Goal: Information Seeking & Learning: Learn about a topic

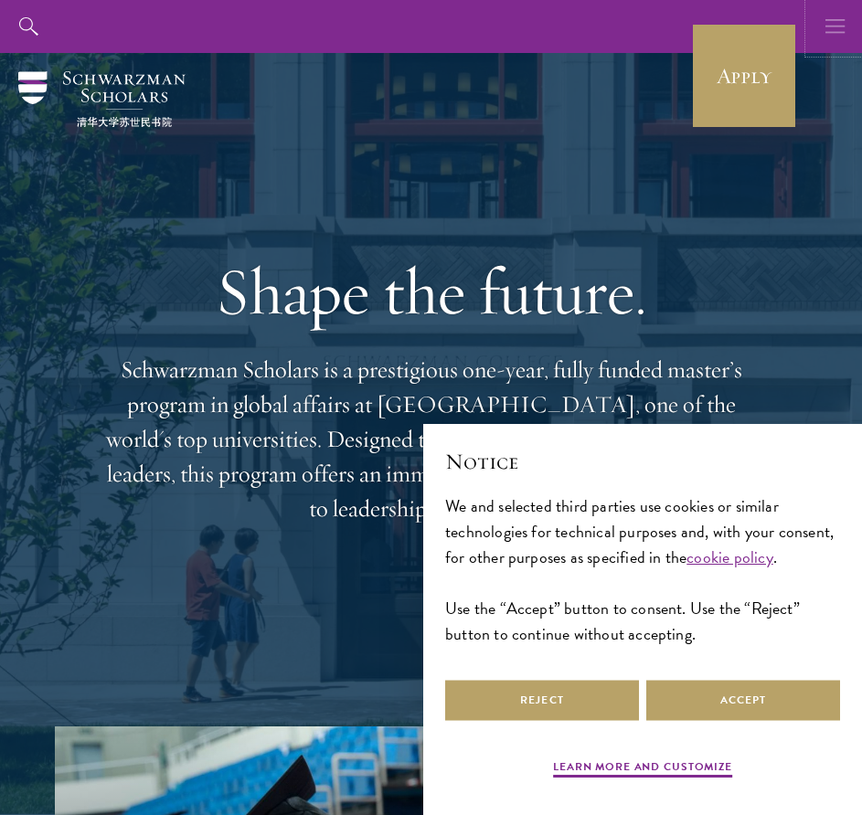
click at [835, 16] on icon "button" at bounding box center [835, 26] width 20 height 53
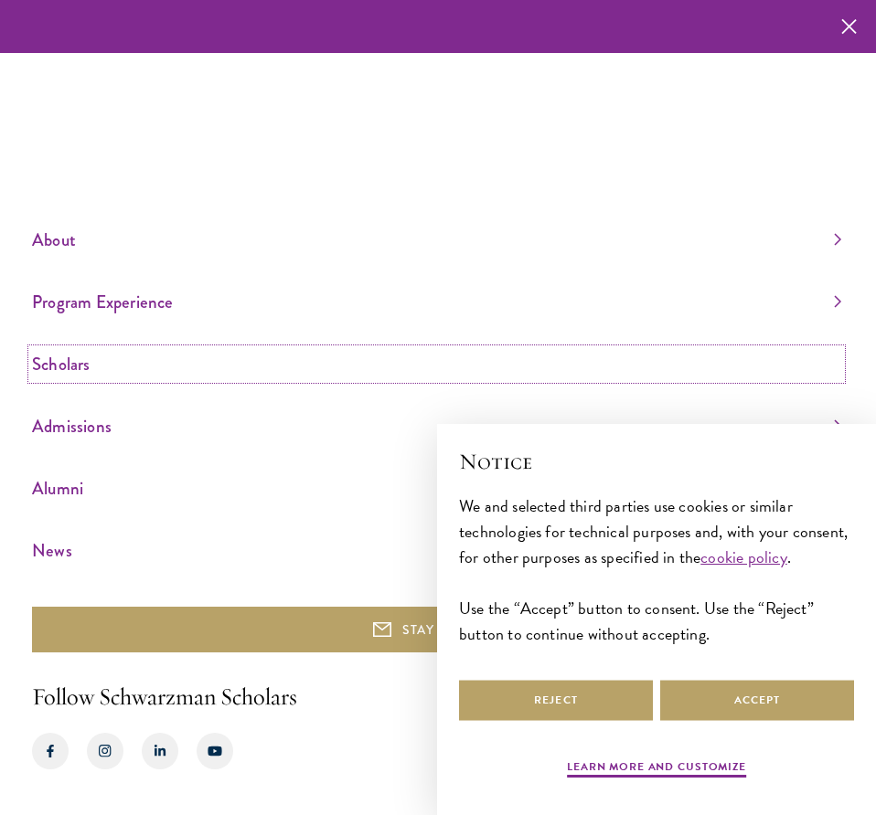
click at [88, 362] on link "Scholars" at bounding box center [436, 364] width 809 height 30
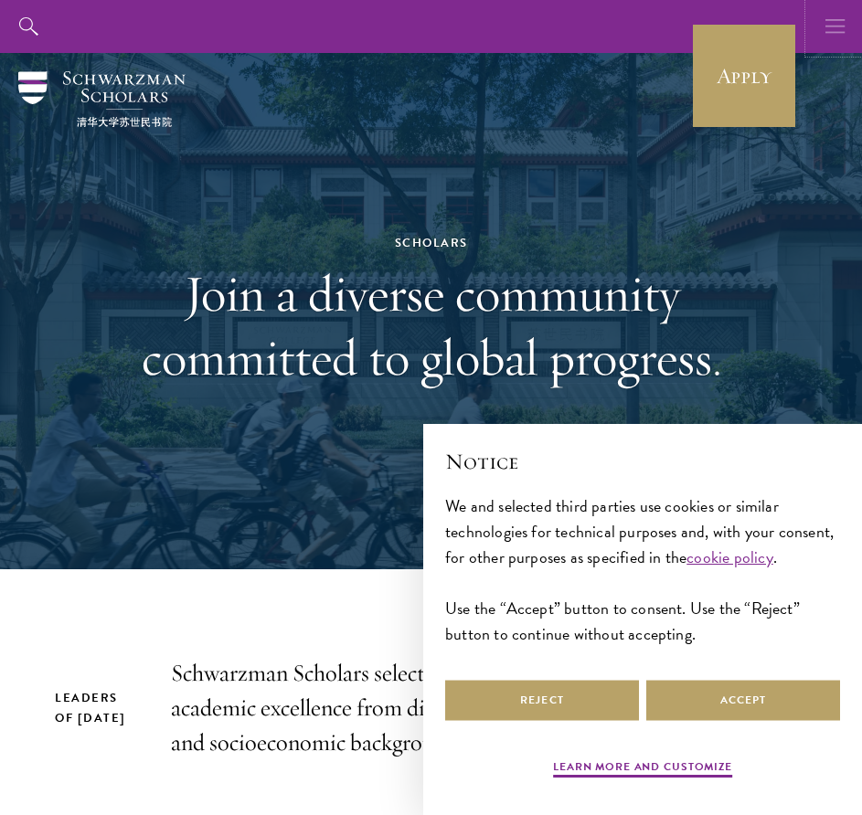
click at [838, 36] on icon "button" at bounding box center [835, 26] width 20 height 53
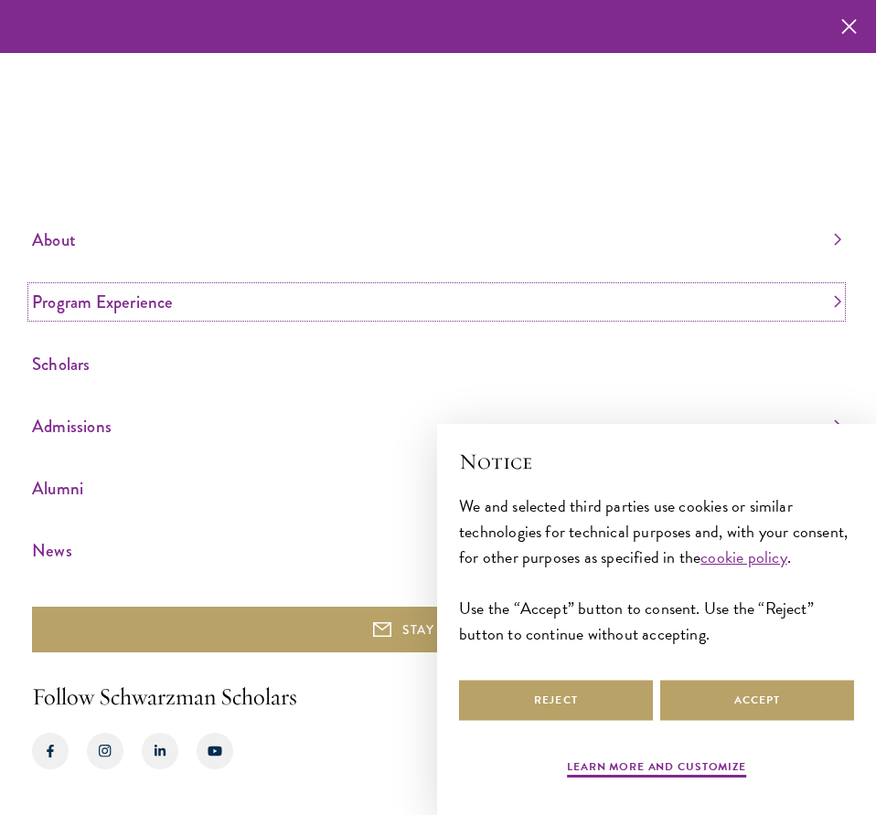
click at [100, 308] on link "Program Experience" at bounding box center [436, 302] width 809 height 30
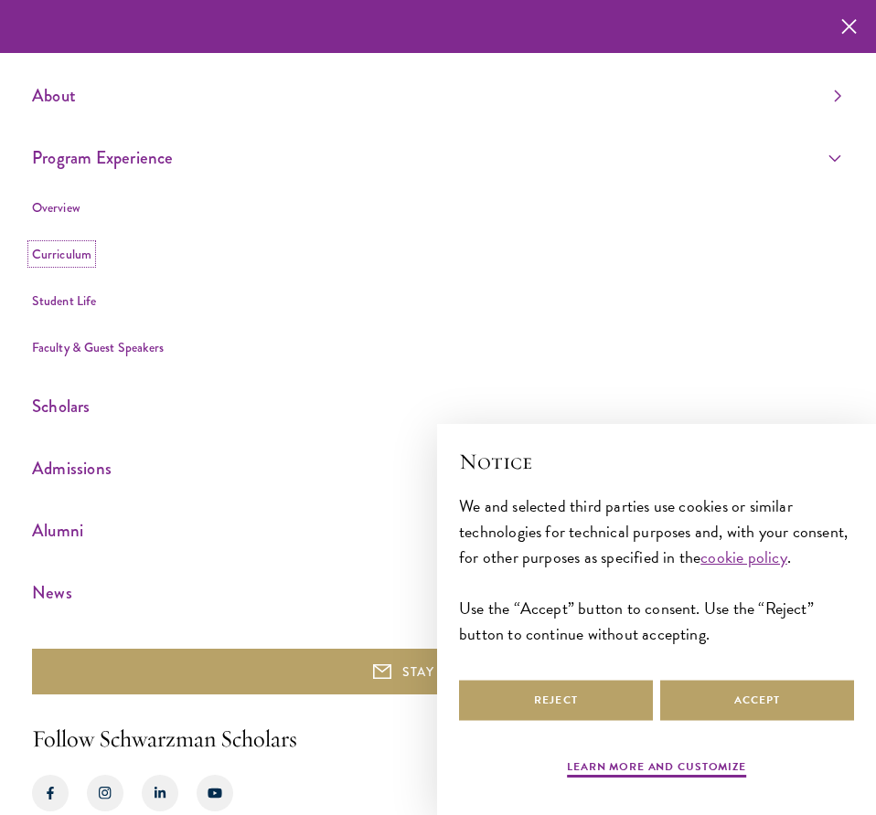
click at [63, 246] on link "Curriculum" at bounding box center [61, 254] width 59 height 18
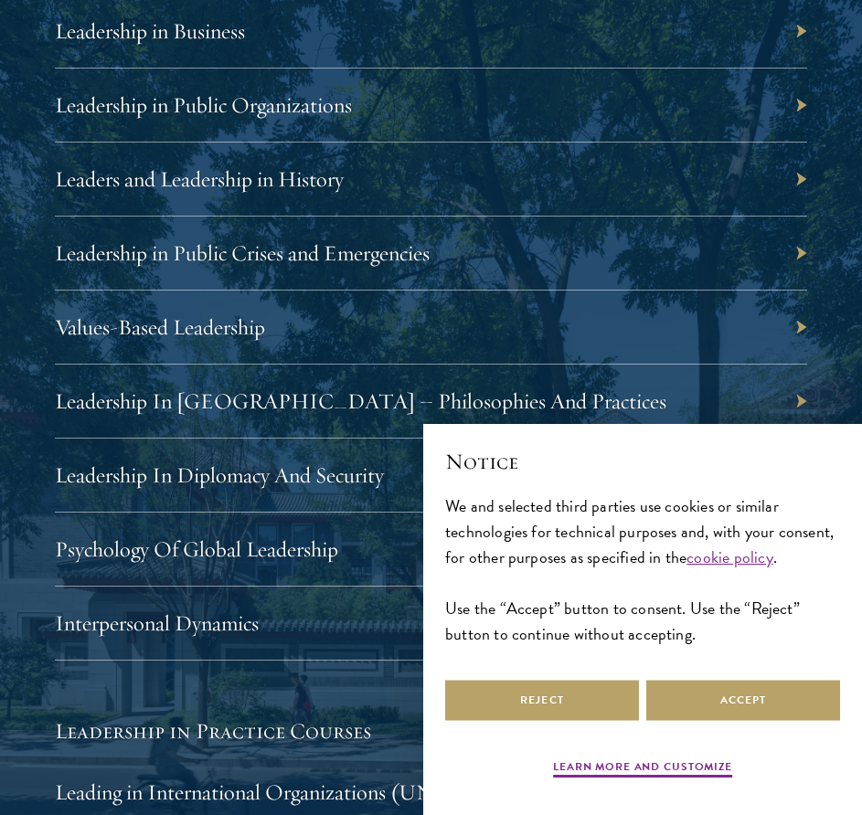
scroll to position [3565, 0]
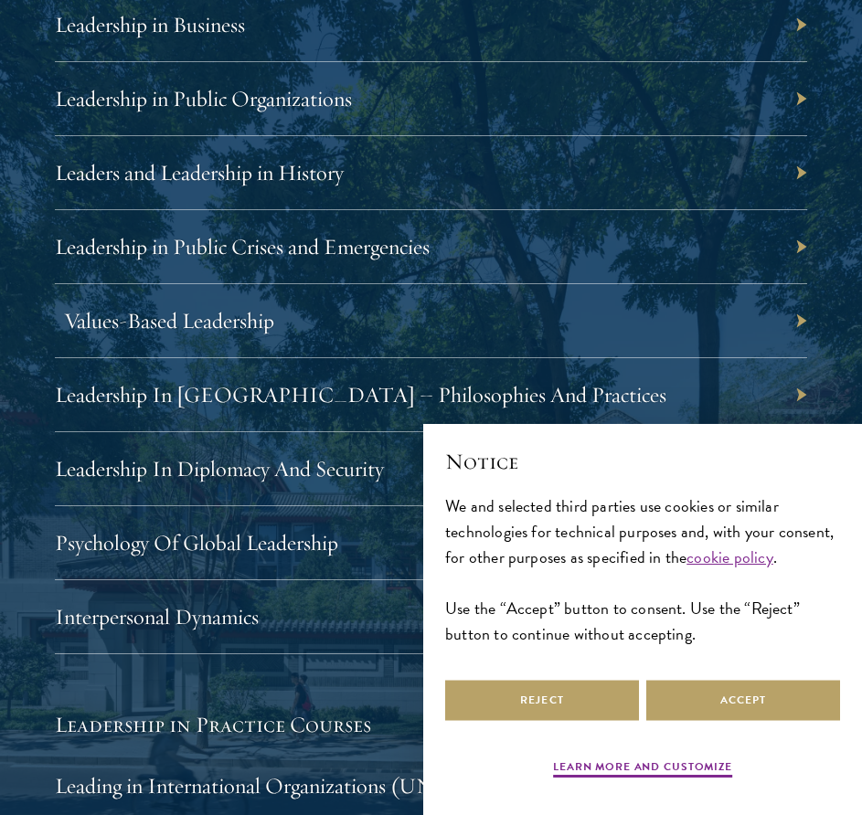
drag, startPoint x: 354, startPoint y: 313, endPoint x: 263, endPoint y: 314, distance: 90.5
click at [353, 313] on div "Values-Based Leadership" at bounding box center [431, 321] width 752 height 74
click at [255, 315] on link "Values-Based Leadership" at bounding box center [169, 320] width 210 height 27
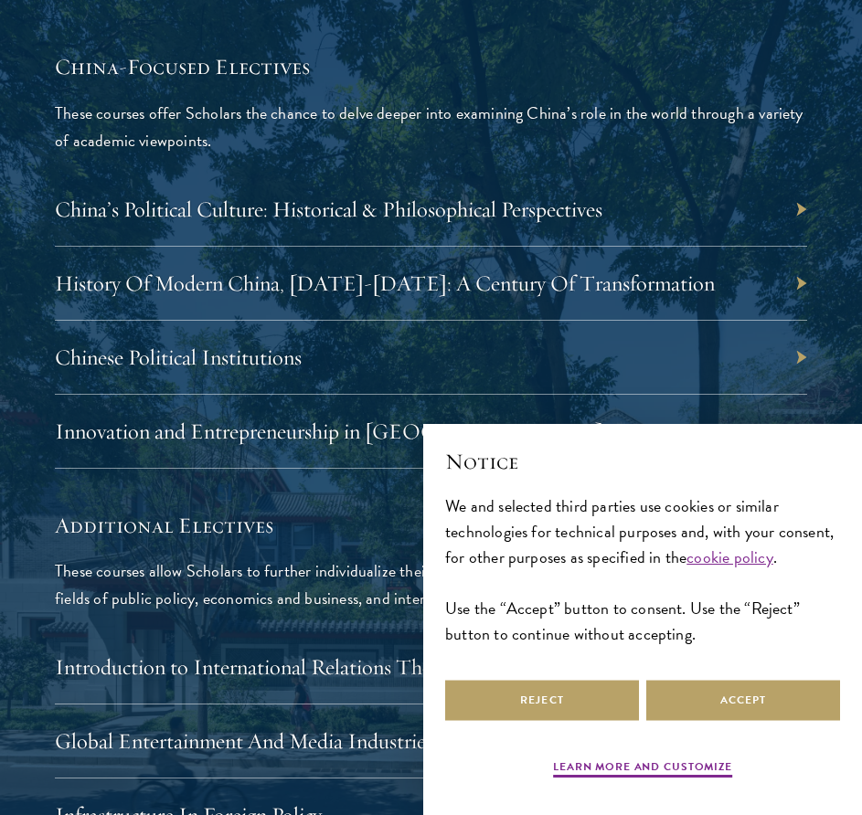
scroll to position [6306, 0]
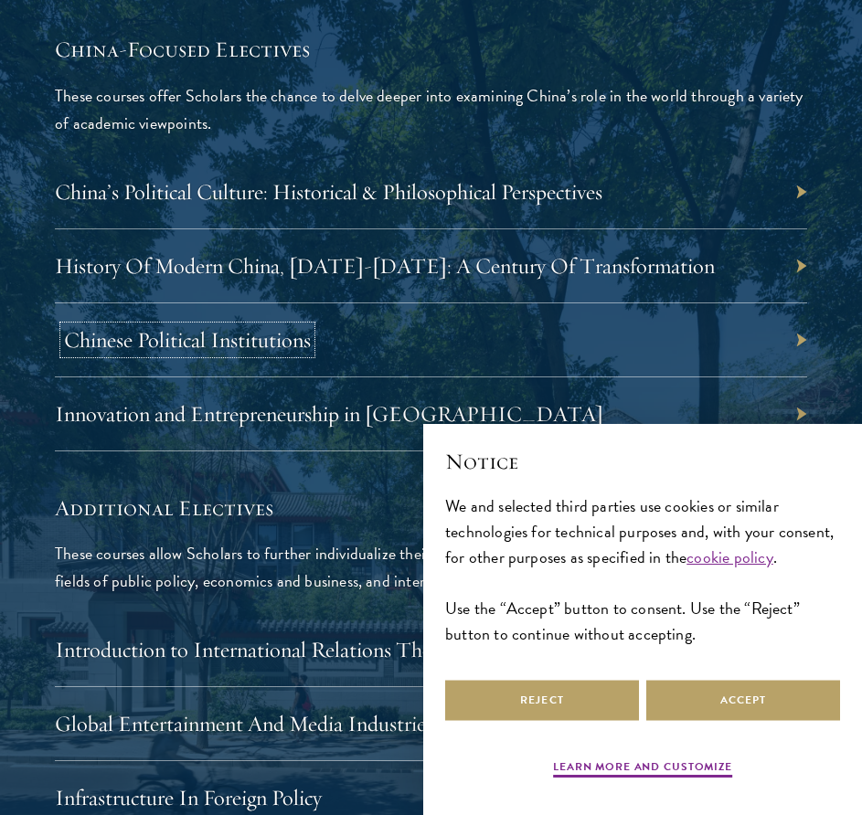
click at [311, 326] on link "Chinese Political Institutions" at bounding box center [187, 339] width 247 height 27
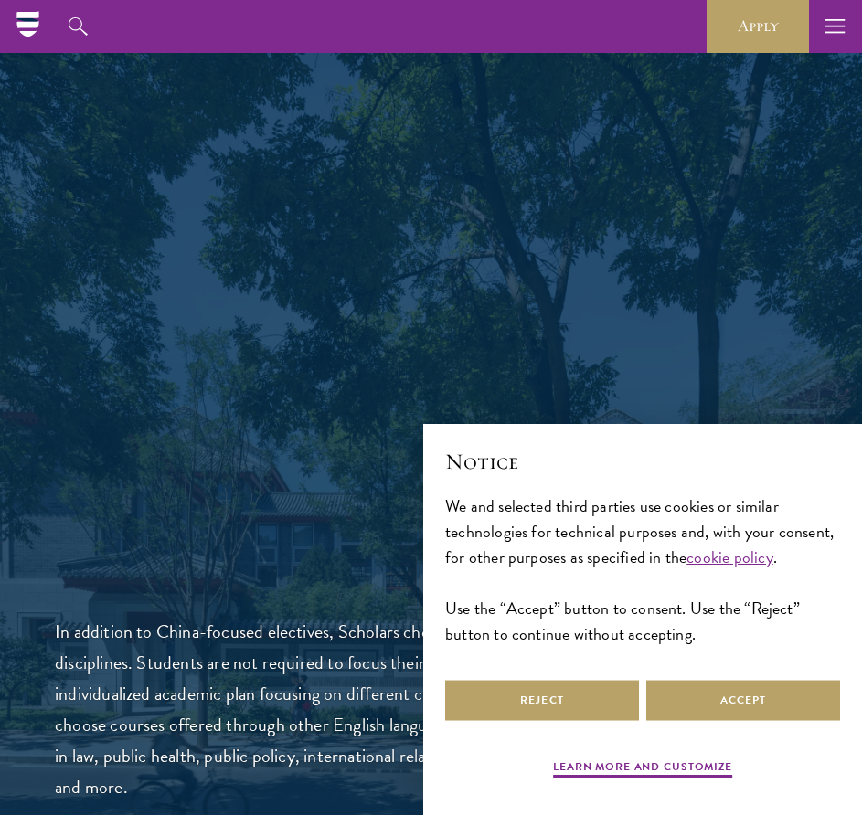
scroll to position [5301, 0]
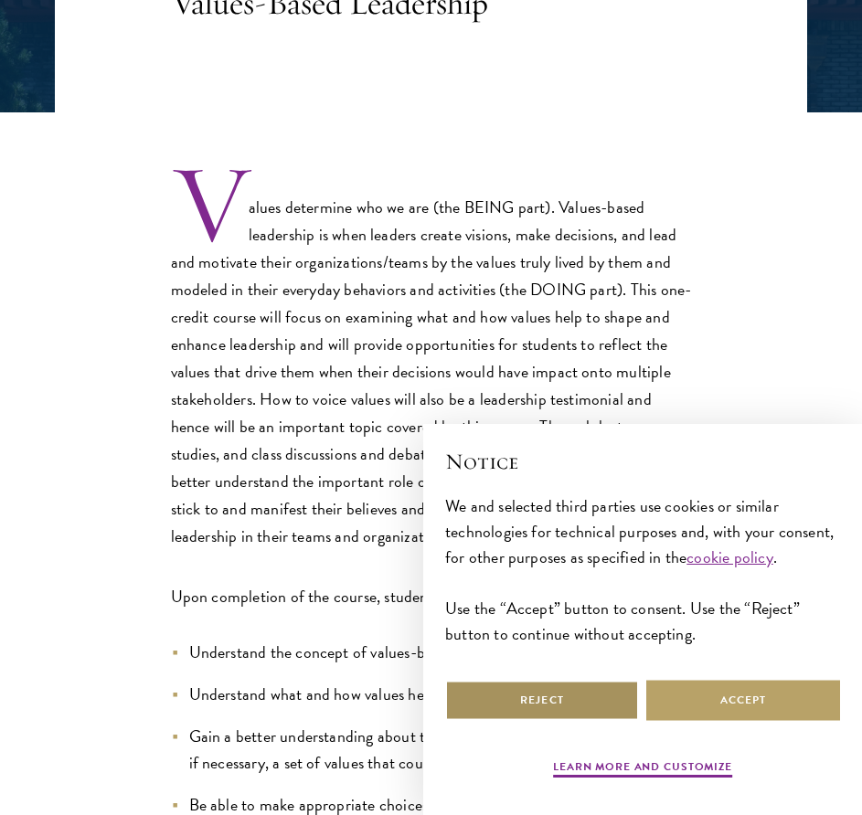
click at [604, 711] on button "Reject" at bounding box center [542, 700] width 194 height 41
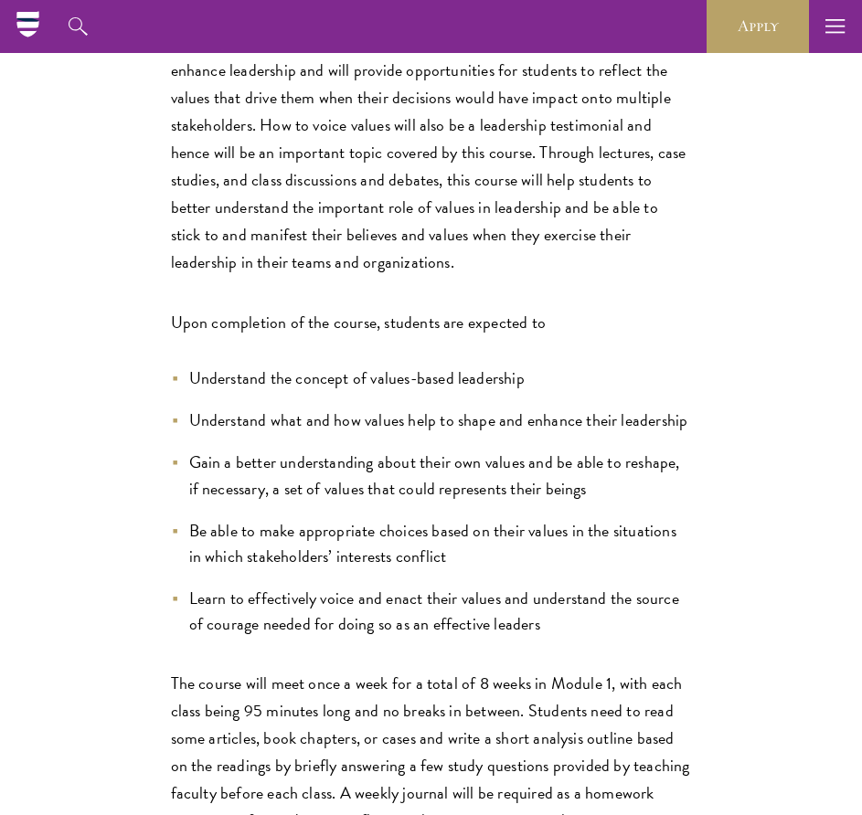
scroll to position [274, 0]
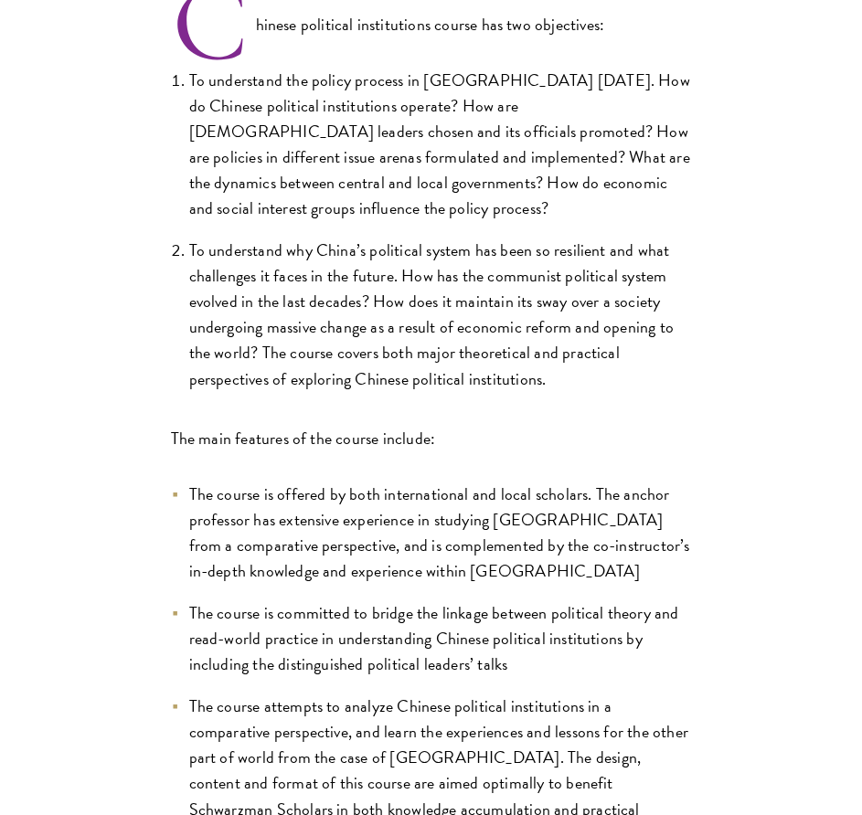
scroll to position [1097, 0]
